Goal: Task Accomplishment & Management: Complete application form

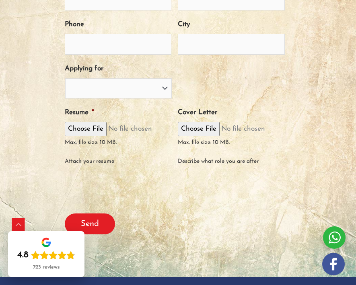
scroll to position [416, 0]
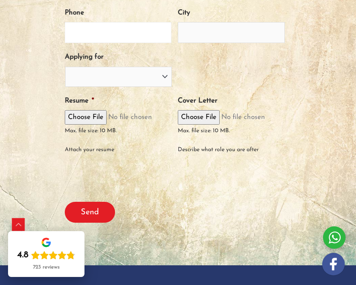
click at [137, 37] on input "Phone" at bounding box center [118, 32] width 107 height 21
type input "09666730598"
click at [217, 29] on input "City" at bounding box center [231, 32] width 107 height 21
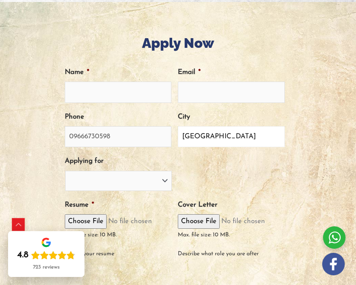
scroll to position [313, 0]
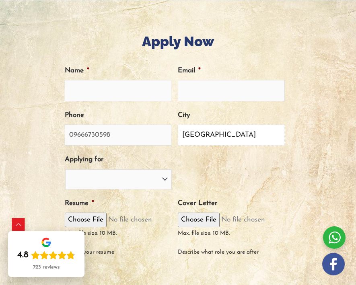
type input "[GEOGRAPHIC_DATA]"
click at [97, 90] on input "Name *" at bounding box center [118, 90] width 107 height 21
type input "r"
type input "[PERSON_NAME]"
click at [224, 96] on input "Email *" at bounding box center [231, 90] width 107 height 21
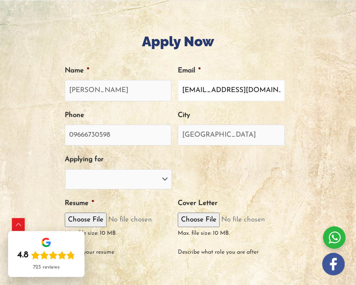
scroll to position [0, 2]
type input "[EMAIL_ADDRESS][DOMAIN_NAME]"
click at [128, 179] on select "PTE Trainer IELTS Trainer [PERSON_NAME] Trainer OET Trainer PTE/NAATI/IELTS Sal…" at bounding box center [118, 179] width 107 height 20
select select "IELTS Trainer"
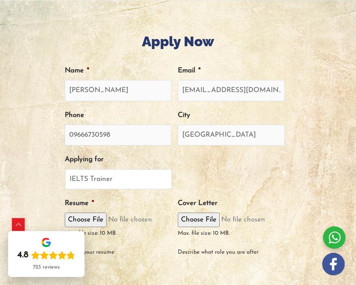
click at [65, 169] on select "PTE Trainer IELTS Trainer [PERSON_NAME] Trainer OET Trainer PTE/NAATI/IELTS Sal…" at bounding box center [118, 179] width 107 height 20
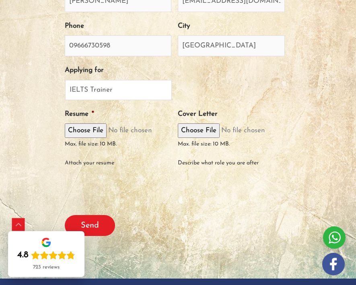
scroll to position [422, 0]
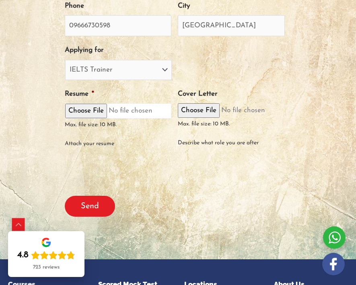
click at [82, 113] on input "Resume *" at bounding box center [118, 110] width 107 height 15
type input "C:\fakepath\[PERSON_NAME] teaching resume.pdf"
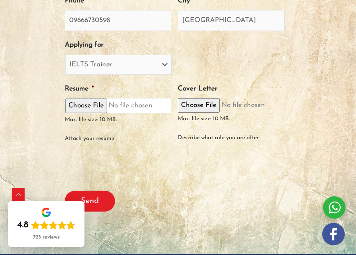
scroll to position [433, 0]
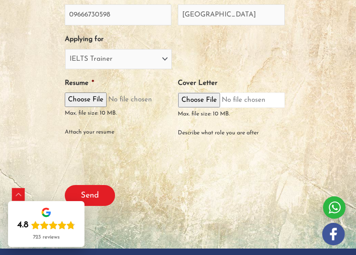
click at [209, 100] on input "Cover Letter" at bounding box center [231, 99] width 107 height 15
type input "C:\fakepath\[PERSON_NAME] teaching Cover Letter.pdf"
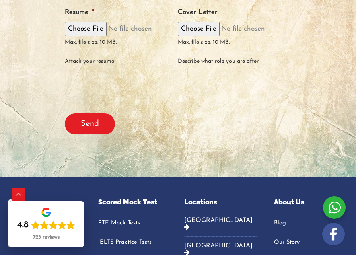
scroll to position [512, 0]
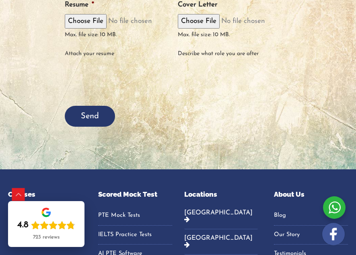
click at [94, 114] on input "Send" at bounding box center [90, 116] width 50 height 21
click at [88, 120] on input "Send" at bounding box center [90, 116] width 50 height 21
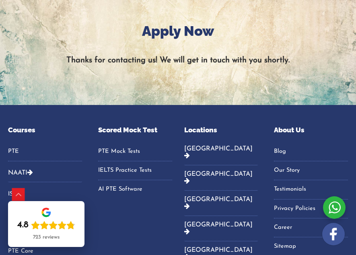
scroll to position [323, 0]
